Goal: Task Accomplishment & Management: Use online tool/utility

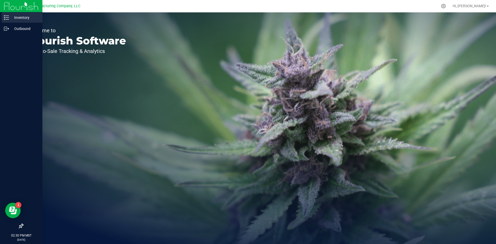
click at [28, 18] on p "Inventory" at bounding box center [24, 17] width 31 height 6
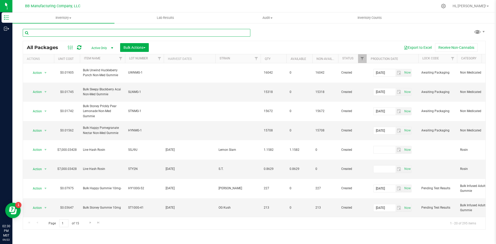
click at [87, 34] on input "text" at bounding box center [137, 33] width 228 height 8
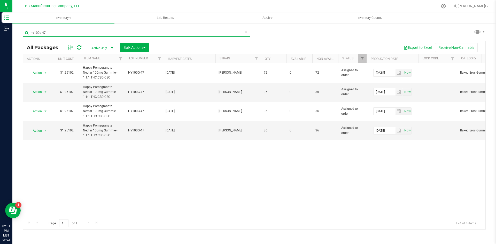
type input "hy100g-47"
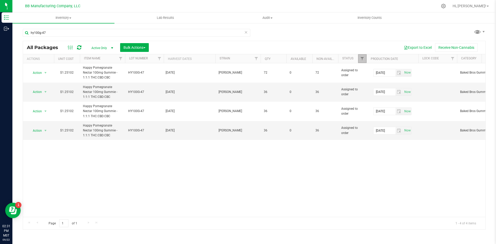
click at [361, 62] on link "Filter" at bounding box center [362, 58] width 9 height 9
click at [248, 187] on div "Action Action Edit attributes Global inventory Locate package Package audit log…" at bounding box center [254, 140] width 463 height 154
click at [45, 132] on span "select" at bounding box center [45, 131] width 4 height 4
click at [46, 131] on span "select" at bounding box center [45, 131] width 4 height 4
click at [50, 171] on li "Print package label" at bounding box center [44, 170] width 33 height 8
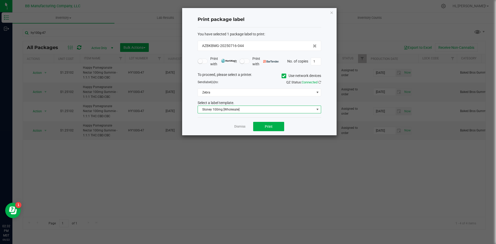
click at [316, 110] on span at bounding box center [318, 110] width 4 height 4
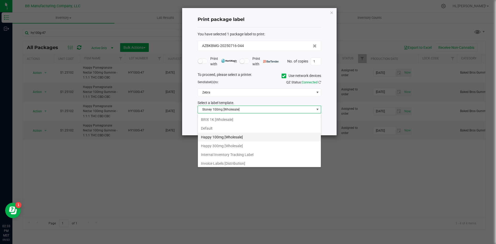
click at [228, 137] on li "Happy 100mg [Wholesale]" at bounding box center [259, 137] width 123 height 9
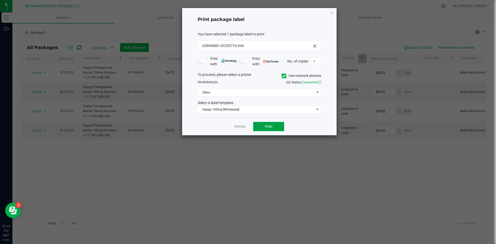
click at [278, 127] on button "Print" at bounding box center [268, 126] width 31 height 9
click at [284, 76] on icon at bounding box center [283, 76] width 3 height 0
click at [0, 0] on input "Use network devices" at bounding box center [0, 0] width 0 height 0
click at [278, 87] on div "To proceed, please select a printer. Use network devices Send label(s) to: QZ S…" at bounding box center [260, 93] width 124 height 42
click at [280, 90] on span at bounding box center [256, 92] width 117 height 7
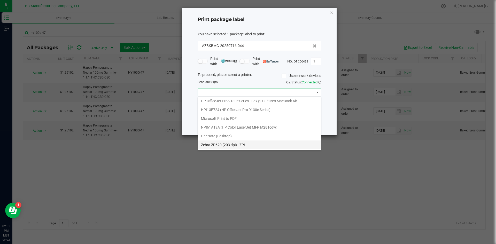
click at [224, 148] on ZPL "Zebra ZD620 (203 dpi) - ZPL" at bounding box center [259, 145] width 123 height 9
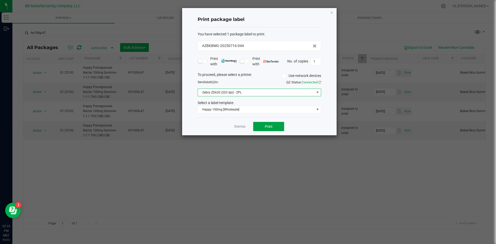
click at [269, 123] on button "Print" at bounding box center [268, 126] width 31 height 9
click at [331, 14] on icon "button" at bounding box center [332, 12] width 4 height 6
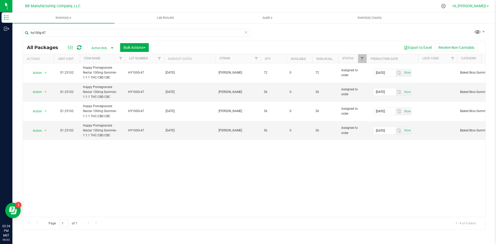
click at [481, 5] on span "Hi, [PERSON_NAME]!" at bounding box center [470, 6] width 34 height 4
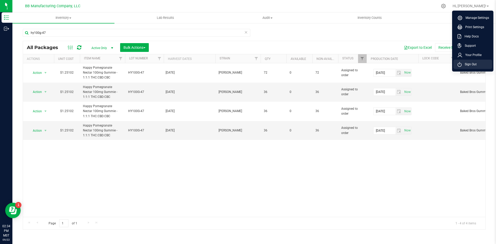
click at [470, 64] on span "Sign Out" at bounding box center [469, 64] width 15 height 5
